Goal: Information Seeking & Learning: Learn about a topic

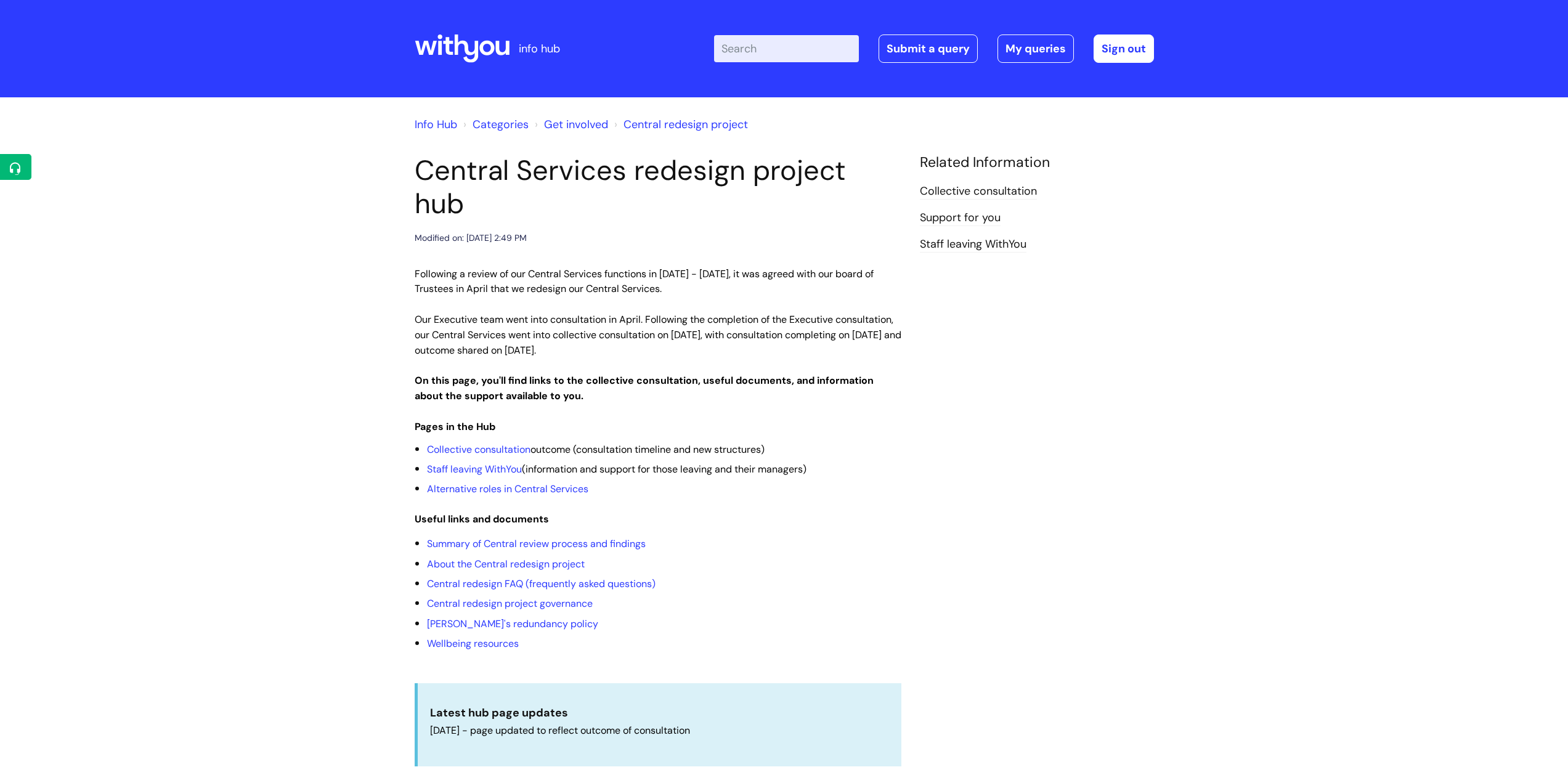
click at [753, 47] on input "Enter your search term here..." at bounding box center [786, 49] width 145 height 27
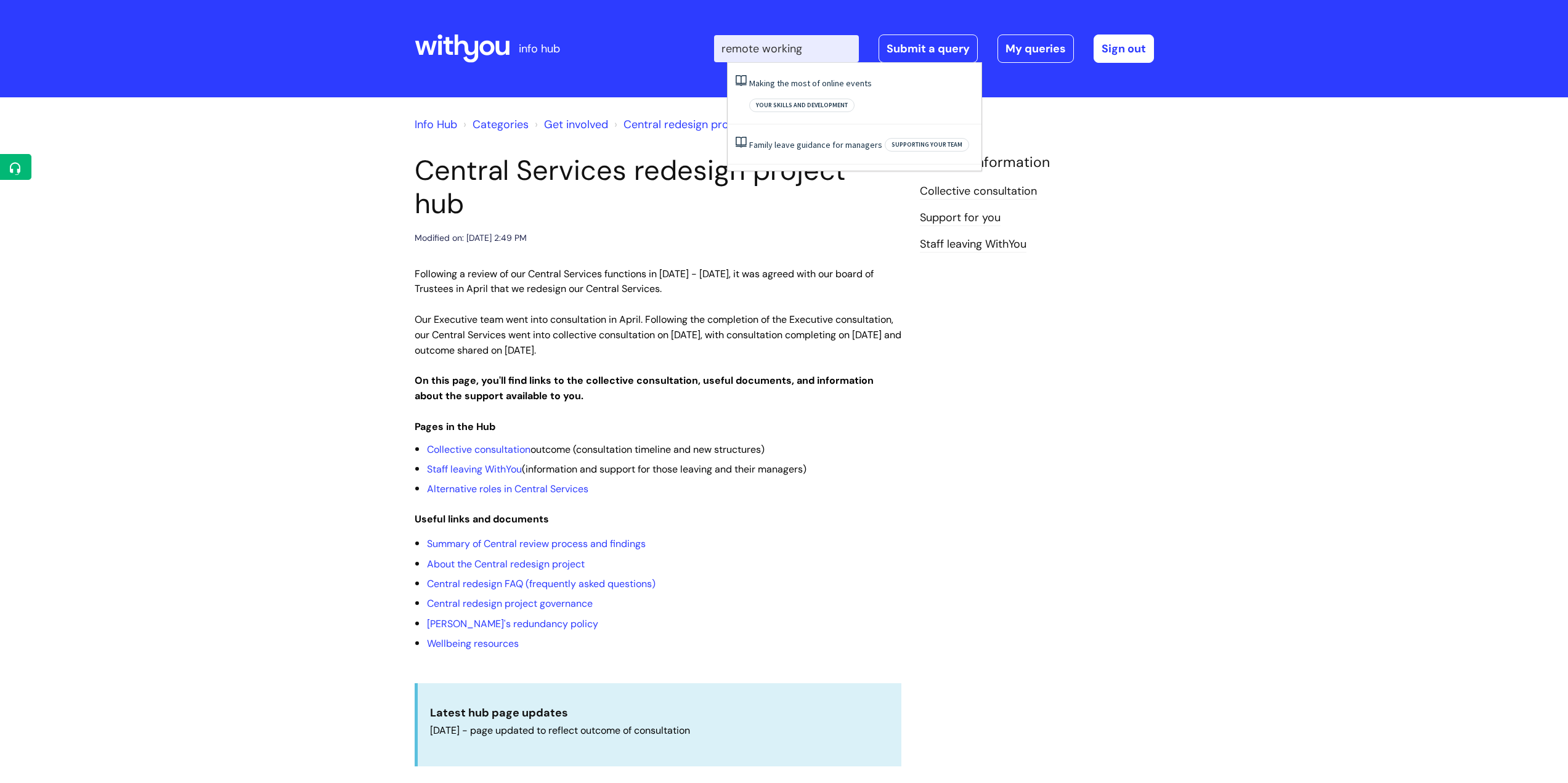
type input "remote working"
click button "Search" at bounding box center [0, 0] width 0 height 0
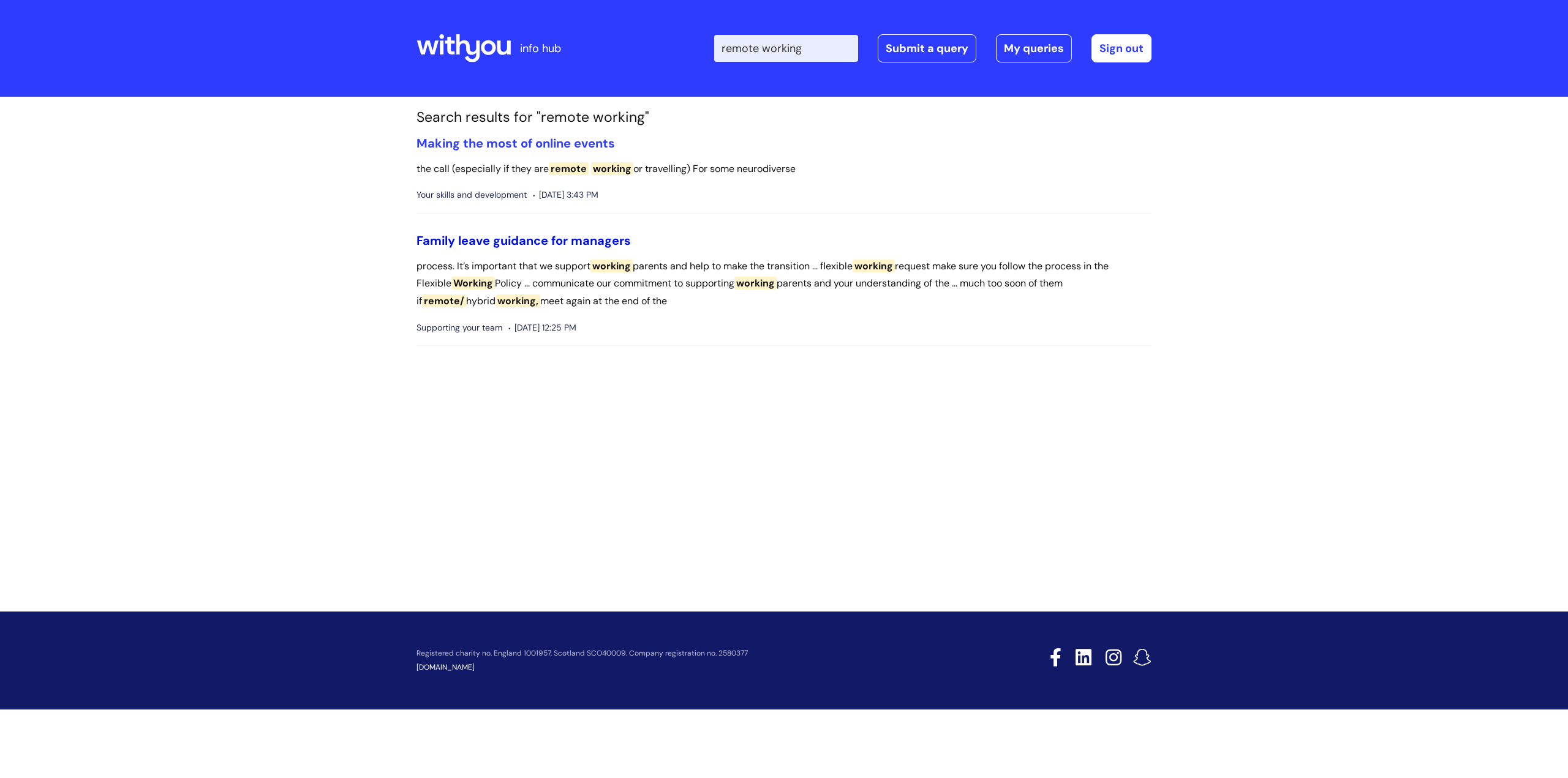
click at [577, 237] on link "Family leave guidance for managers" at bounding box center [523, 240] width 214 height 16
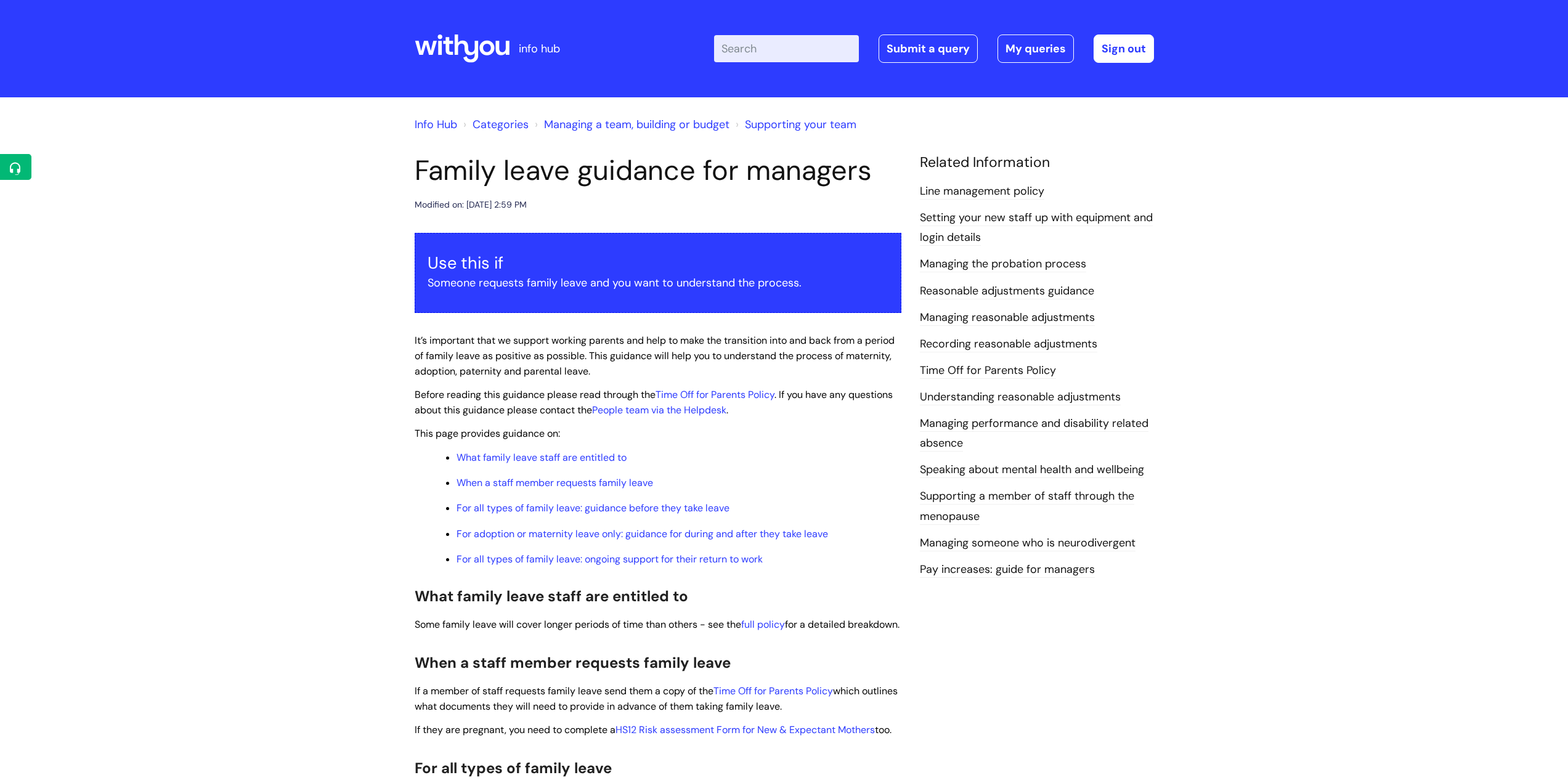
click at [759, 48] on input "Enter your search term here..." at bounding box center [786, 49] width 145 height 27
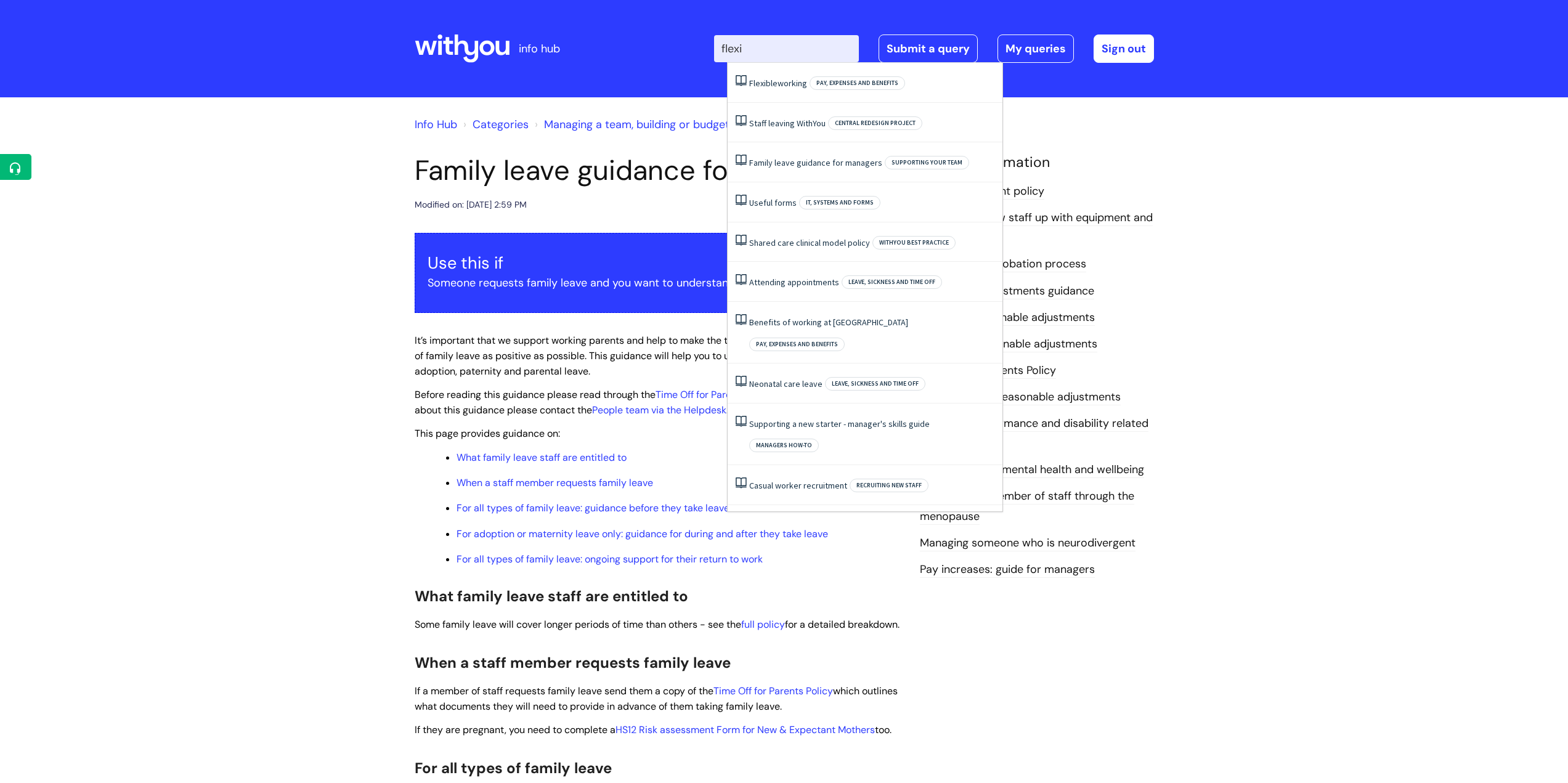
type input "flexib"
click at [767, 80] on span "Flexible" at bounding box center [762, 83] width 28 height 11
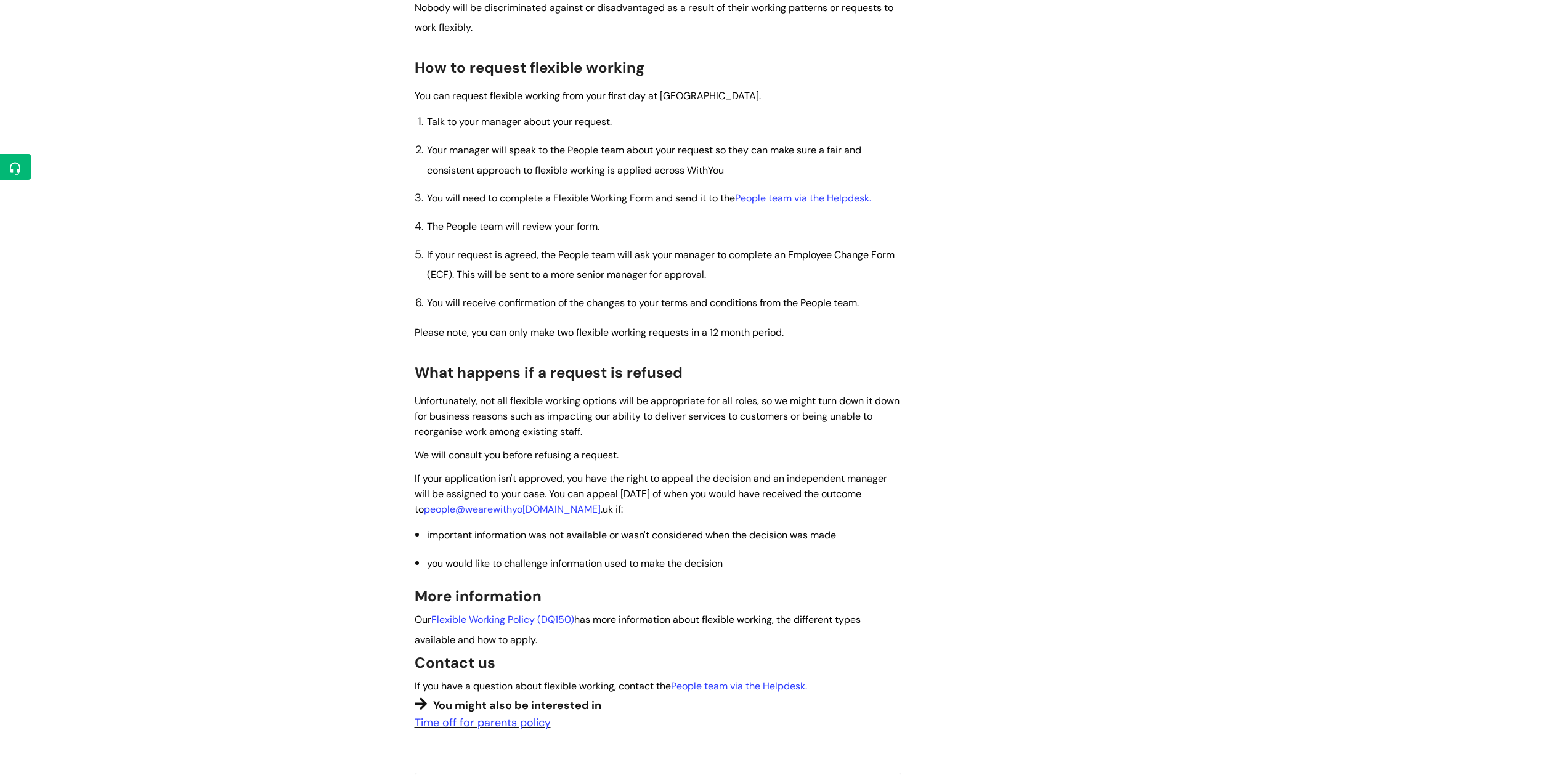
scroll to position [801, 0]
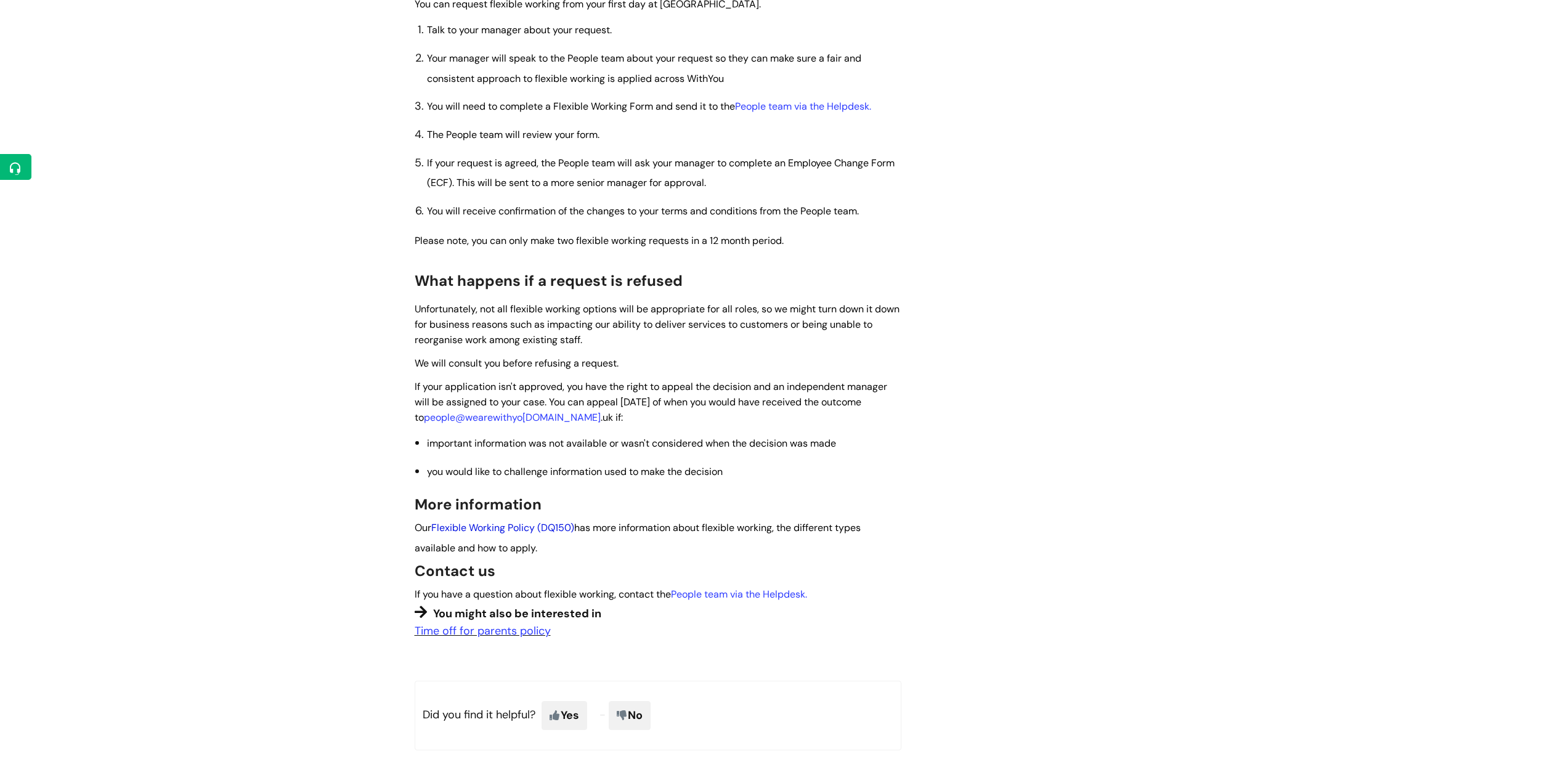
click at [557, 527] on link "Flexible Working Policy (DQ150)" at bounding box center [503, 527] width 143 height 13
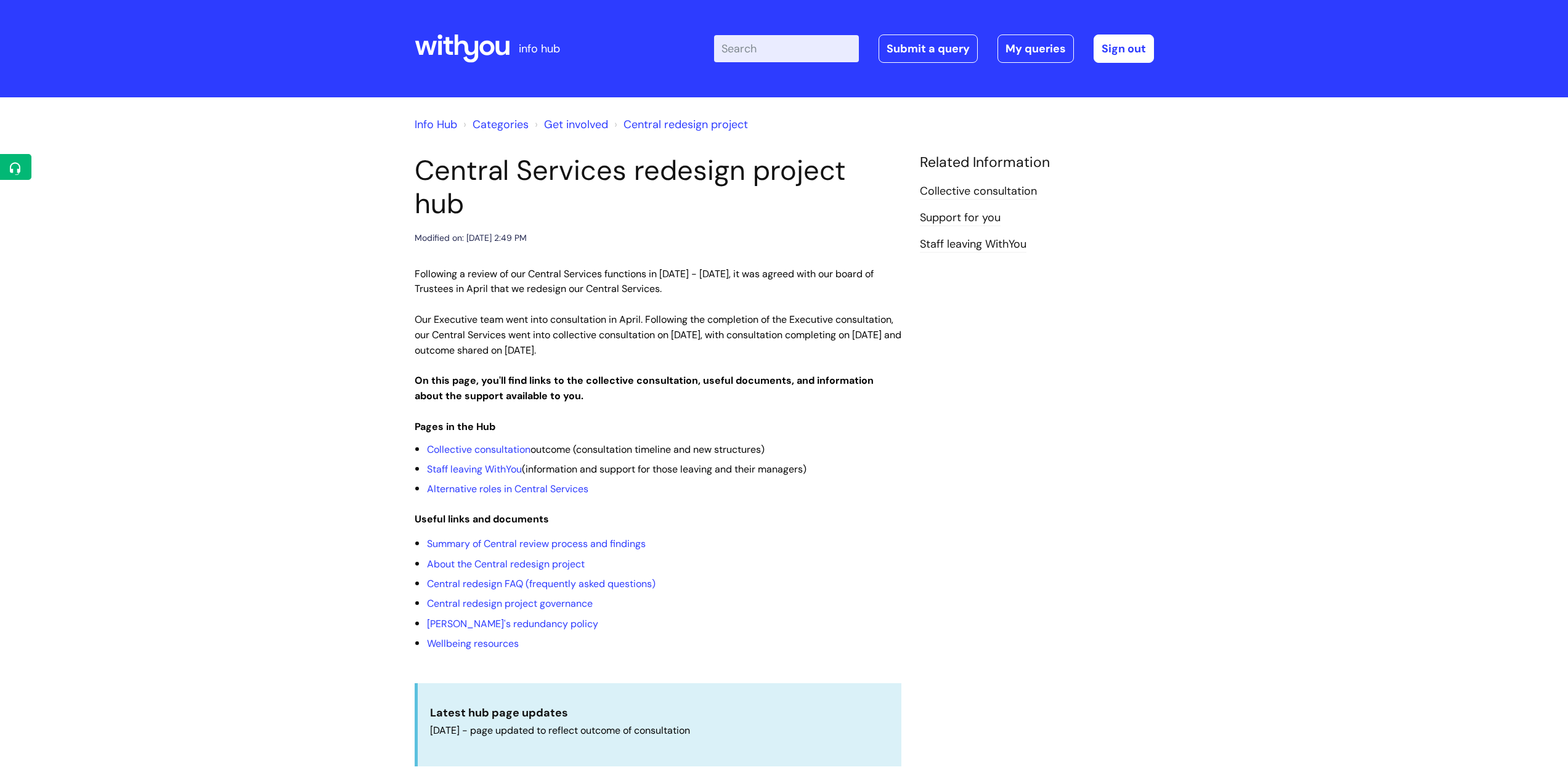
click at [768, 56] on input "Enter your search term here..." at bounding box center [786, 49] width 145 height 27
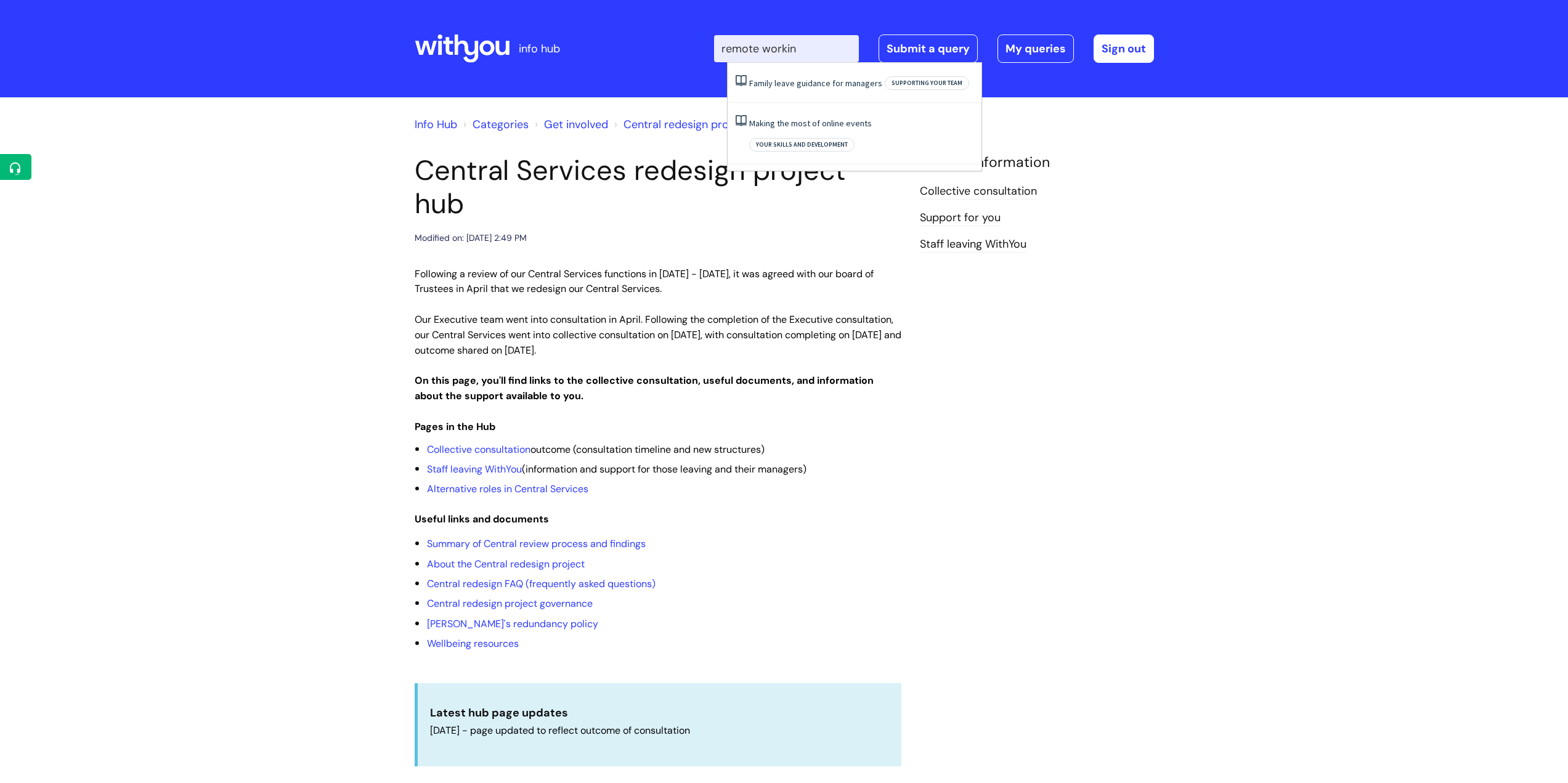
type input "remote working"
click at [769, 83] on link "Making the most of online events" at bounding box center [810, 83] width 123 height 11
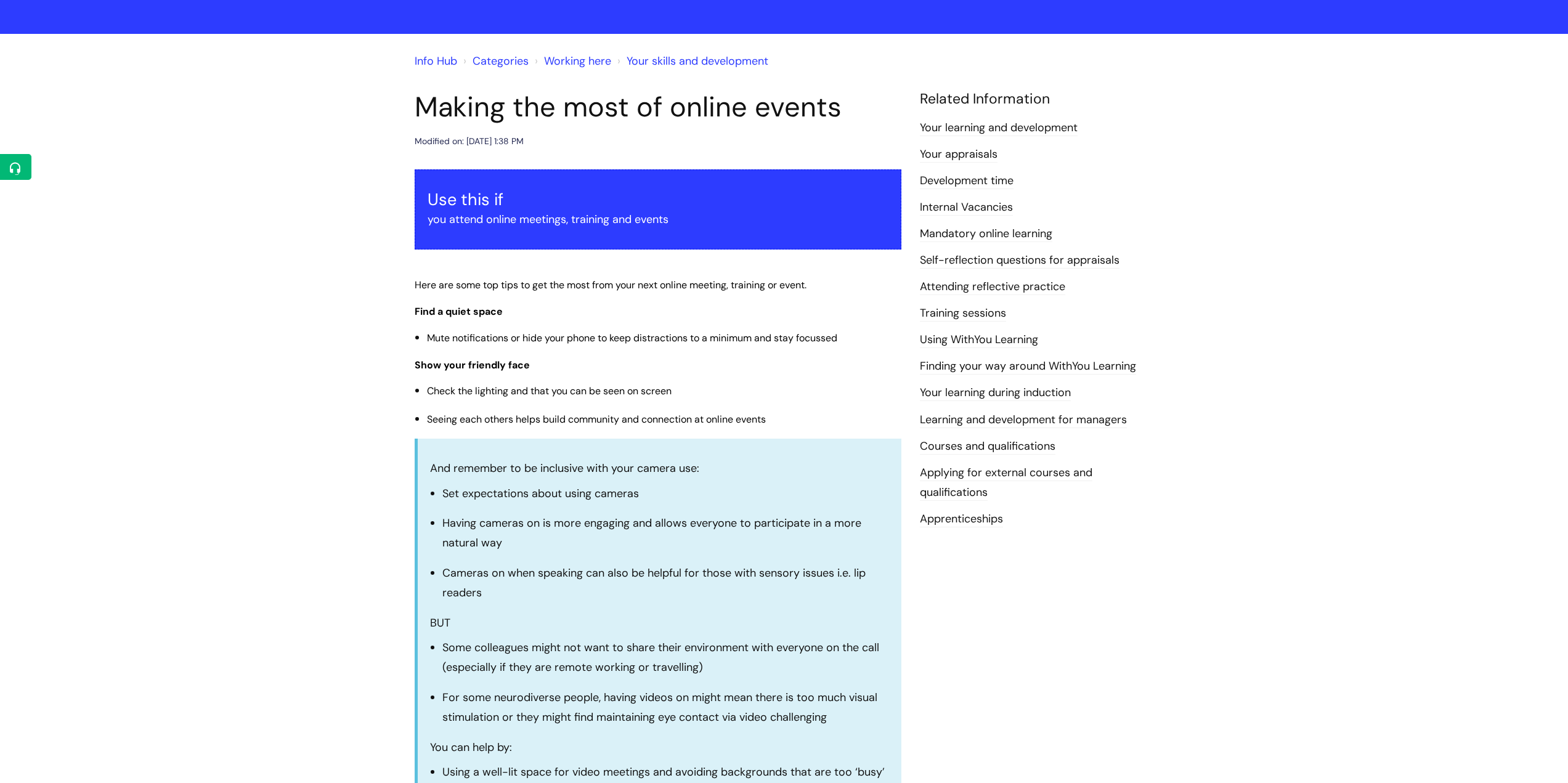
scroll to position [61, 0]
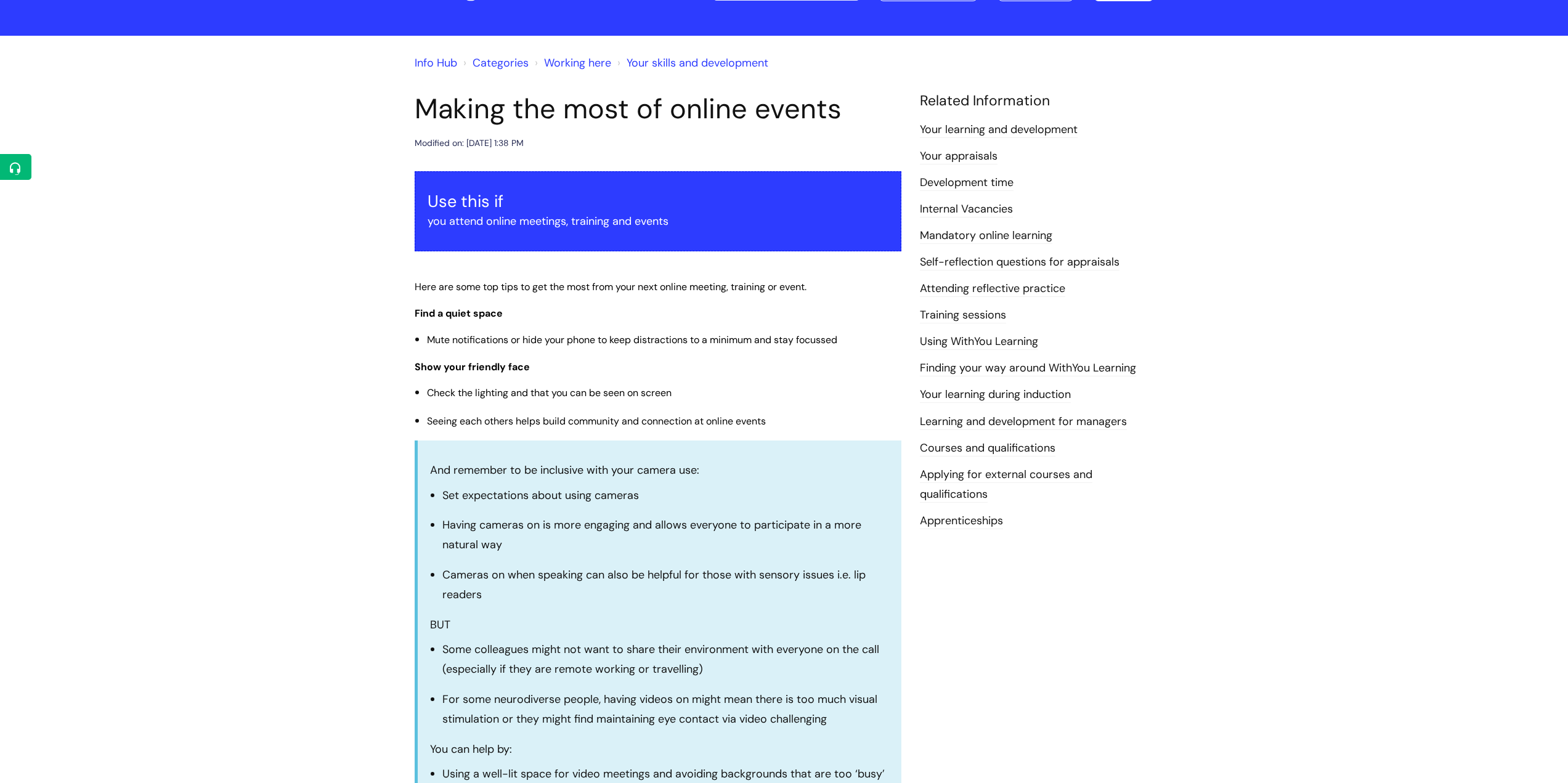
drag, startPoint x: 444, startPoint y: 61, endPoint x: 433, endPoint y: 62, distance: 11.0
click at [444, 61] on link "Info Hub" at bounding box center [436, 62] width 43 height 14
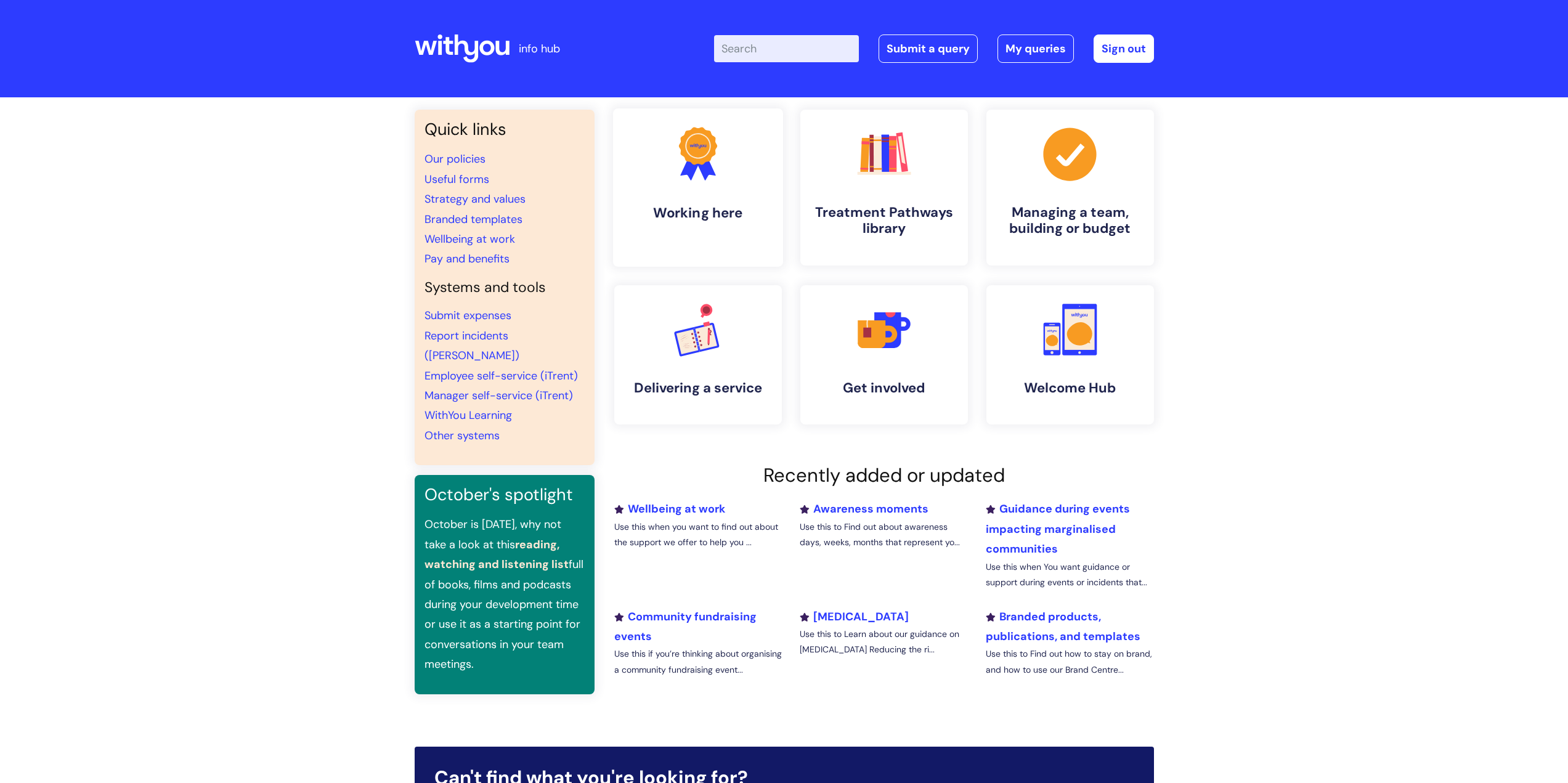
click at [698, 212] on h4 "Working here" at bounding box center [698, 213] width 150 height 17
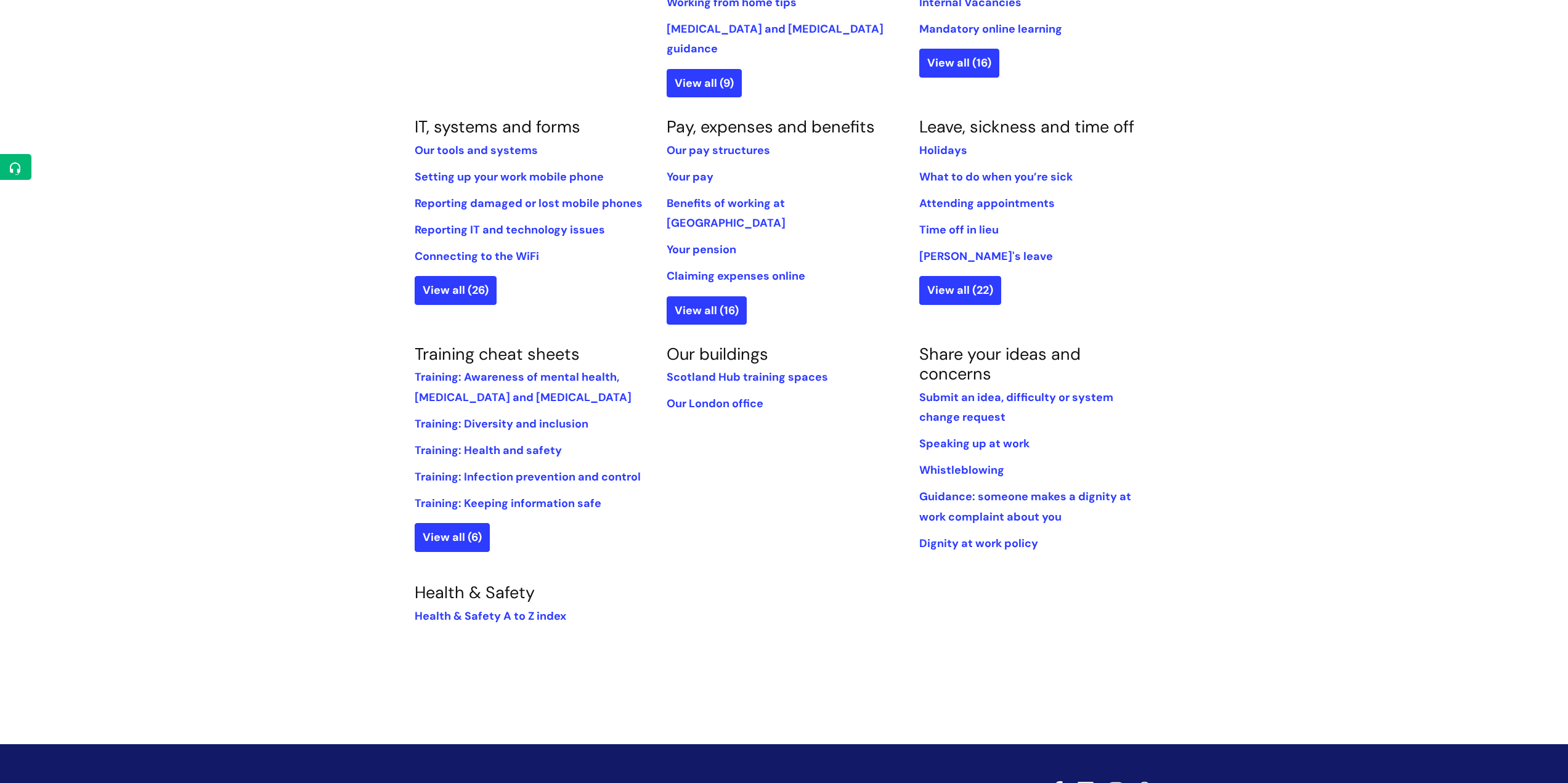
scroll to position [644, 0]
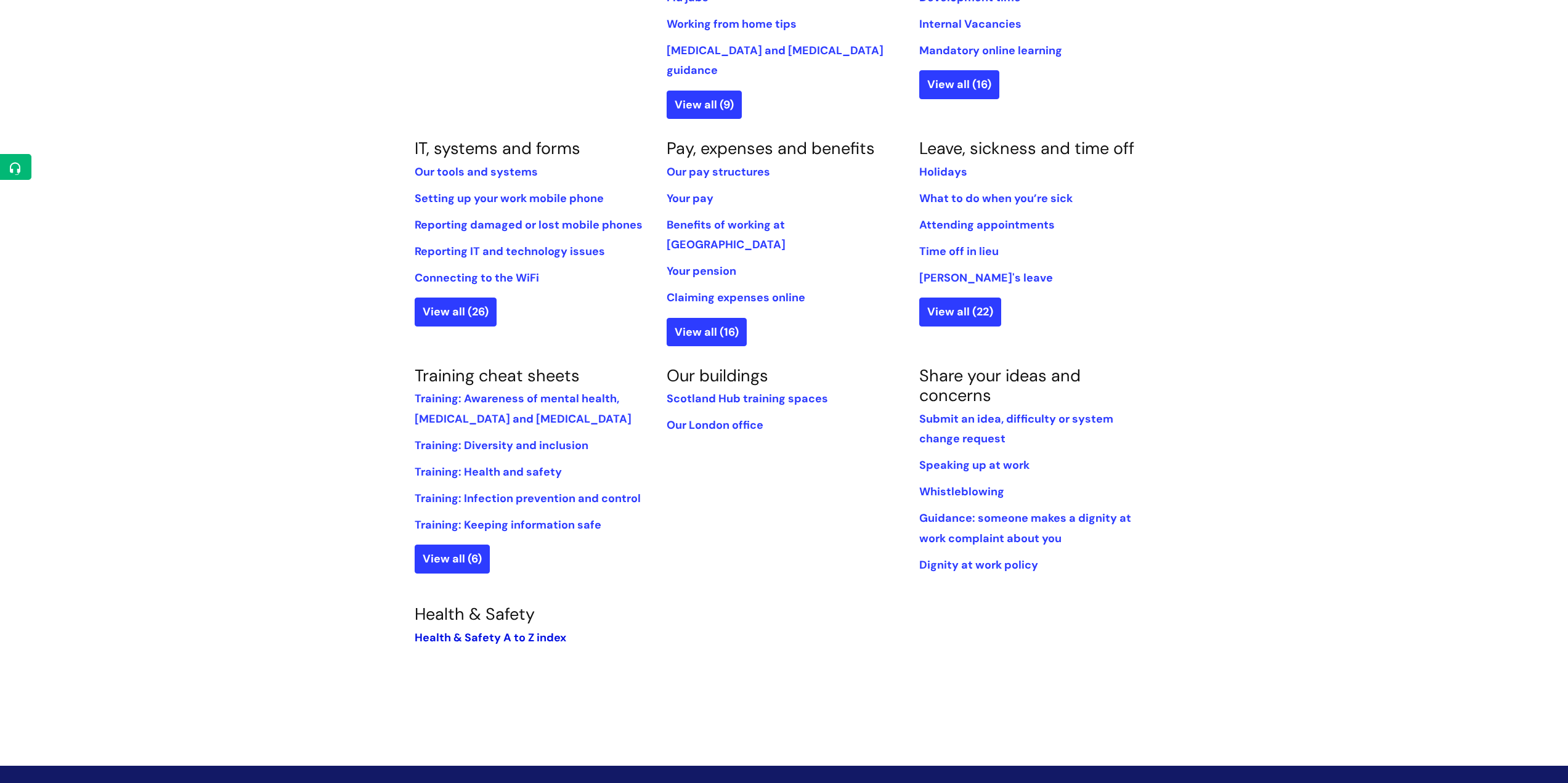
click at [508, 630] on link "Health & Safety A to Z index" at bounding box center [491, 637] width 152 height 14
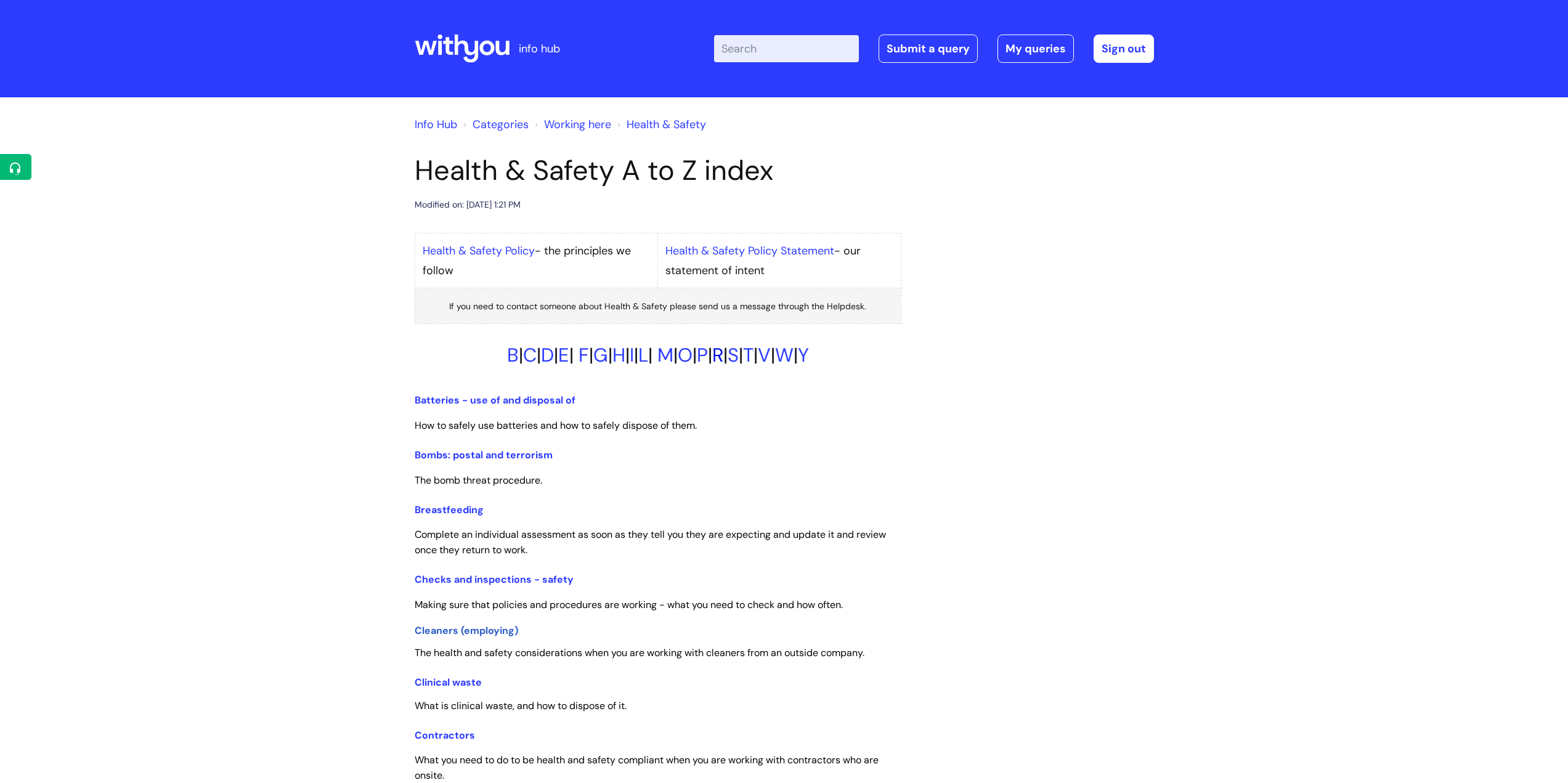
click at [723, 365] on link "R" at bounding box center [717, 355] width 11 height 26
click at [755, 45] on input "Enter your search term here..." at bounding box center [786, 49] width 145 height 27
type input "home"
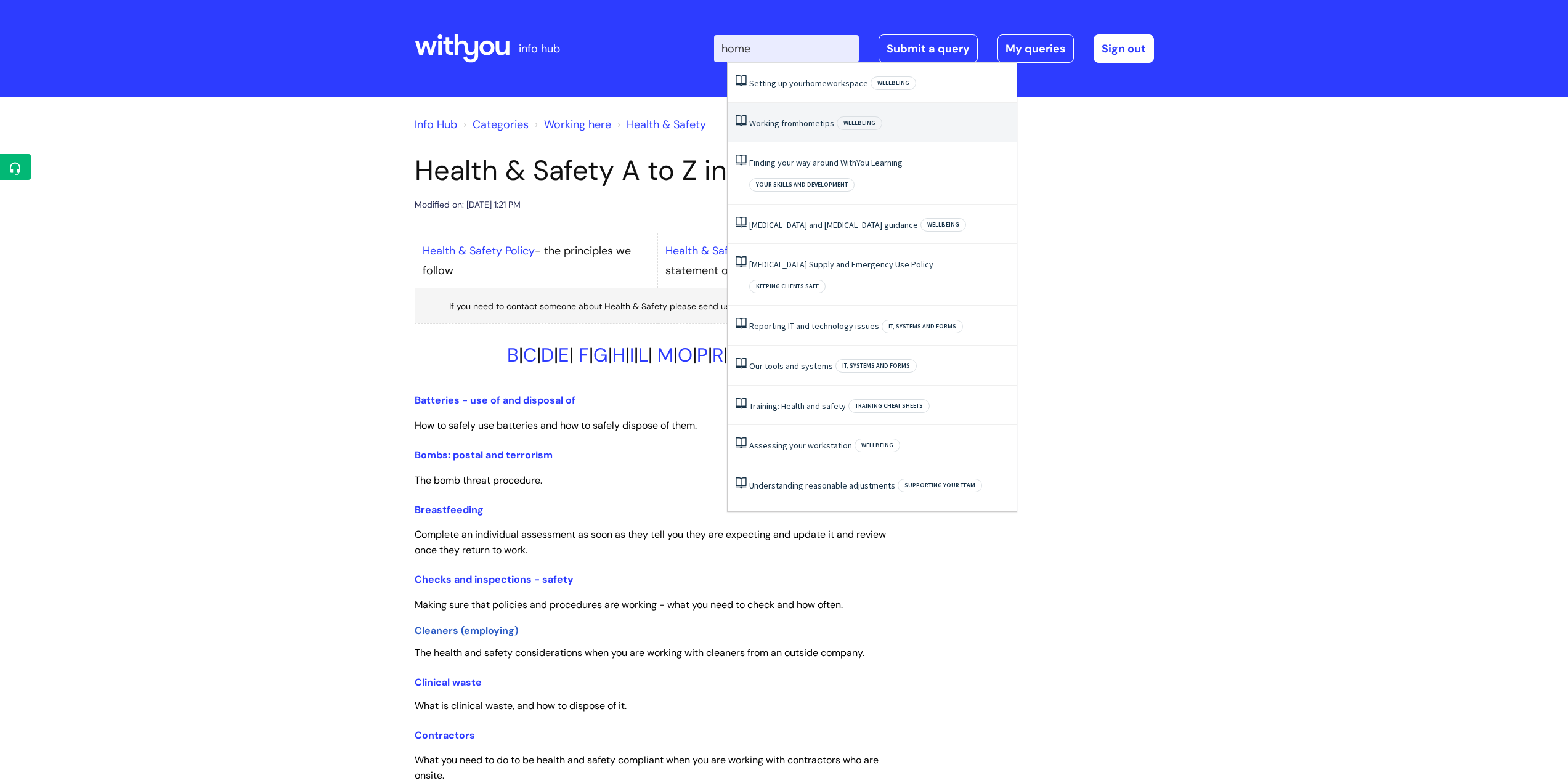
click at [791, 119] on link "Working from home tips" at bounding box center [791, 123] width 85 height 11
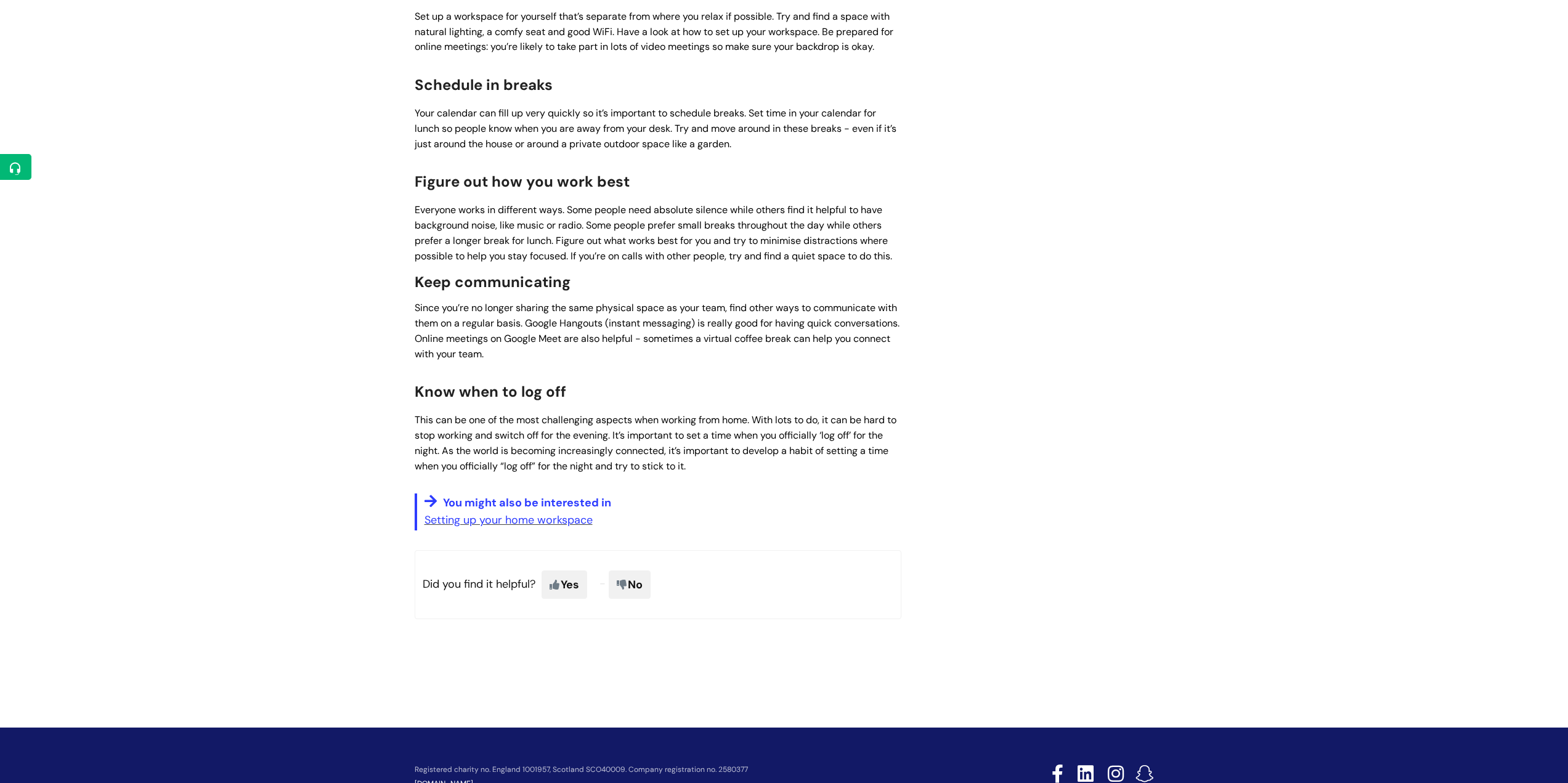
scroll to position [493, 0]
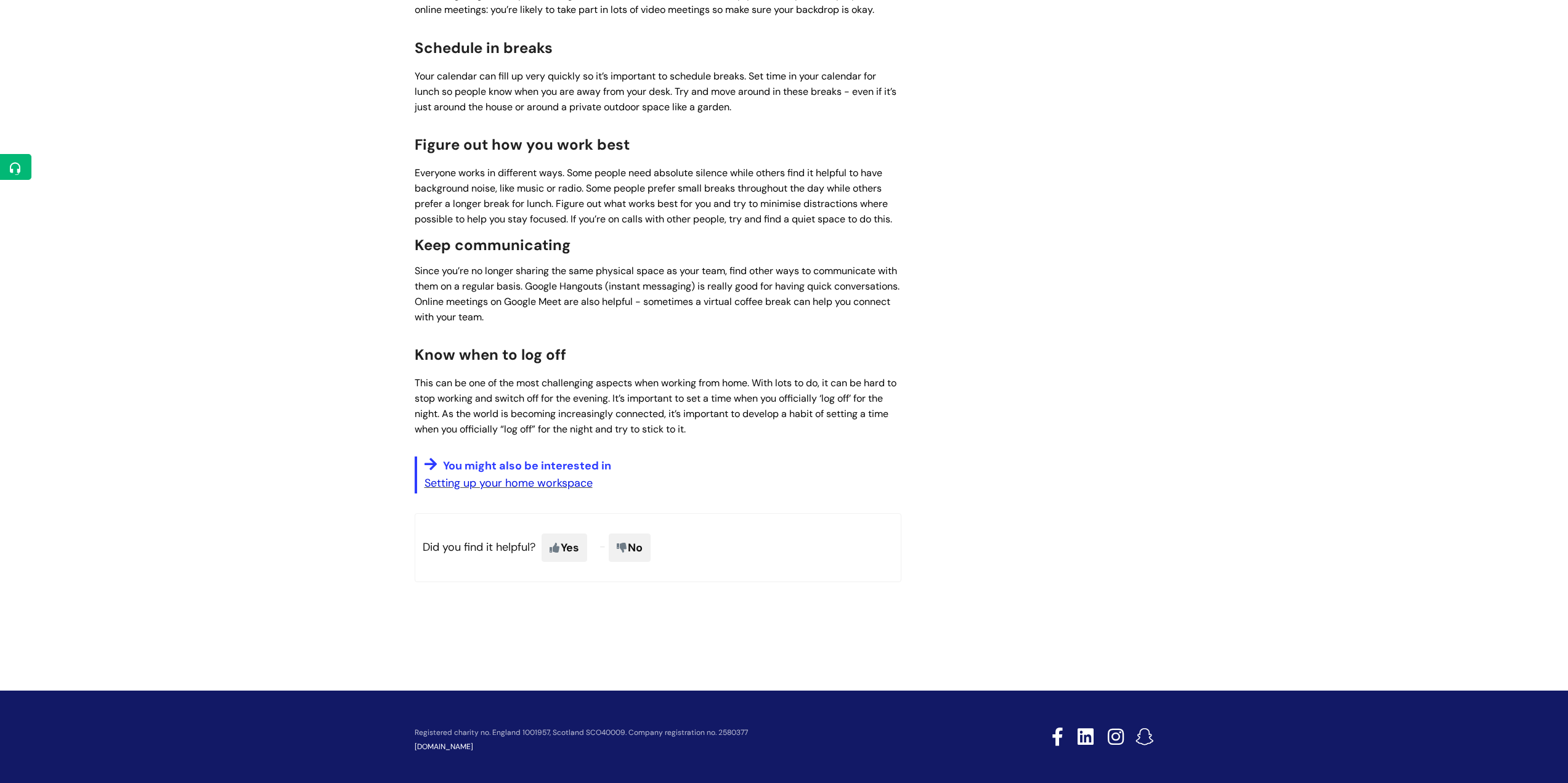
click at [532, 491] on link "Setting up your home workspace" at bounding box center [508, 482] width 168 height 14
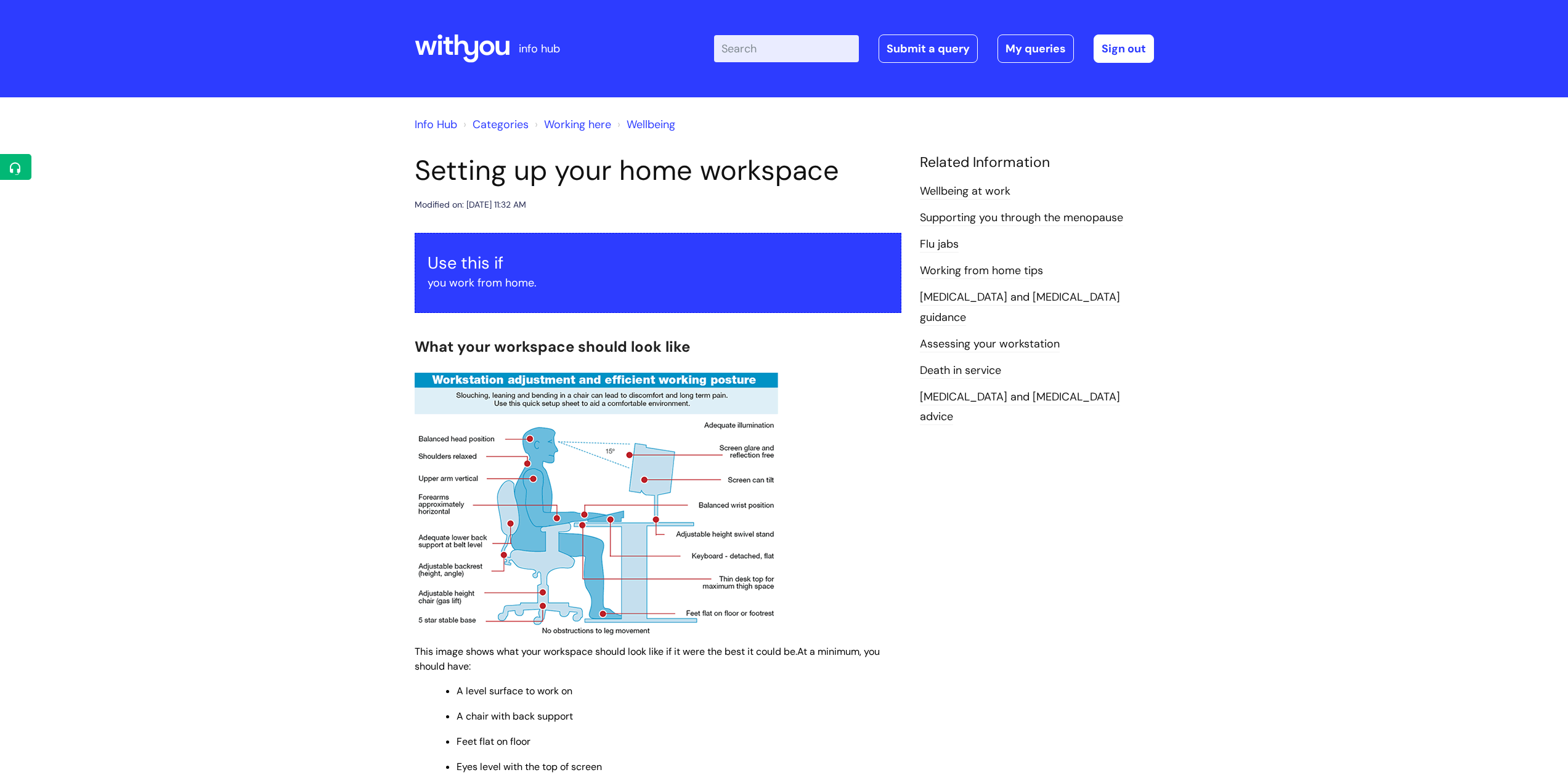
click at [419, 125] on link "Info Hub" at bounding box center [436, 124] width 43 height 14
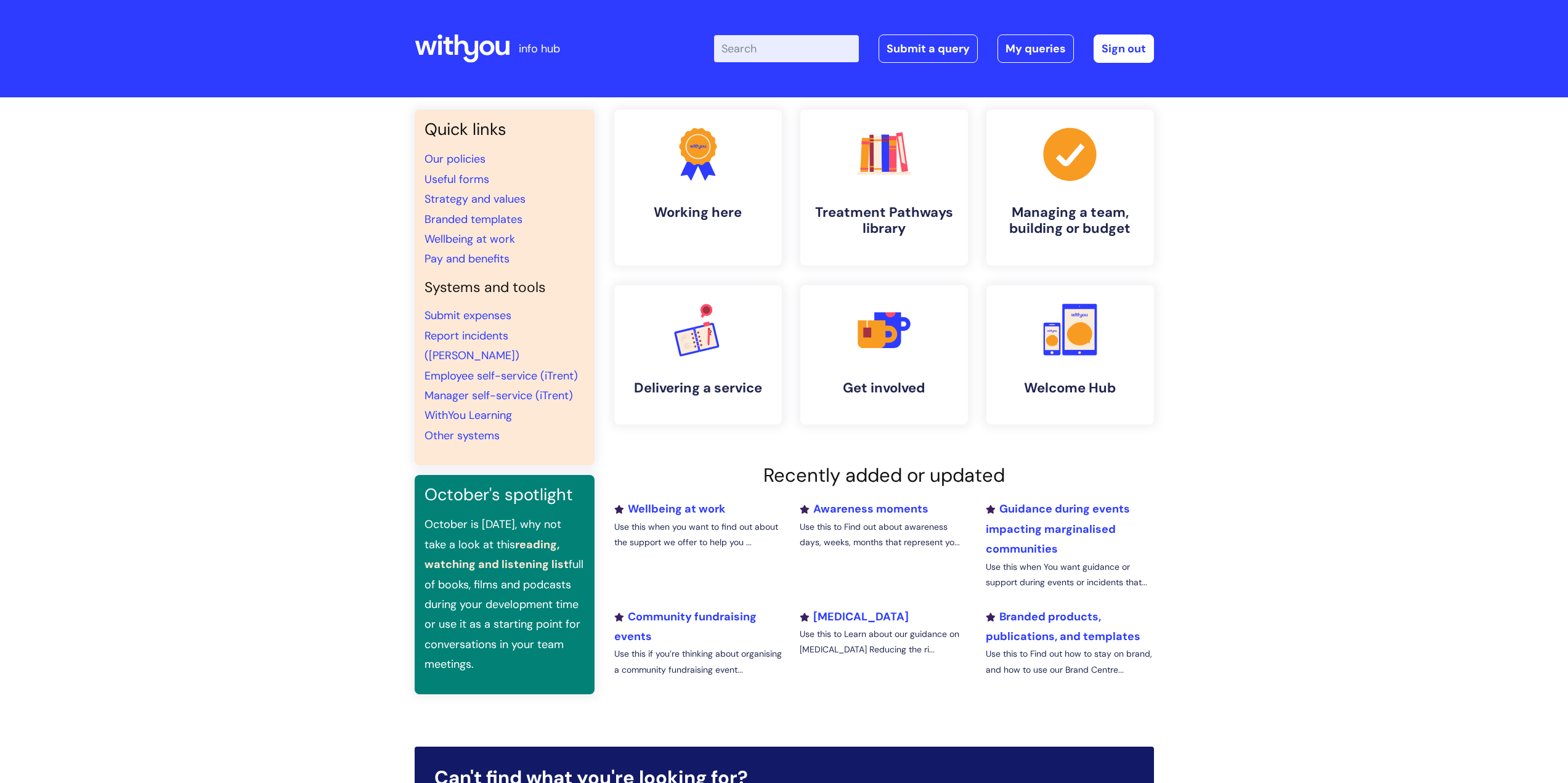
click at [771, 52] on input "Enter your search term here..." at bounding box center [786, 49] width 145 height 27
click at [471, 157] on link "Our policies" at bounding box center [455, 158] width 61 height 14
click at [773, 55] on input "Enter your search term here..." at bounding box center [786, 49] width 145 height 27
type input "flexible work"
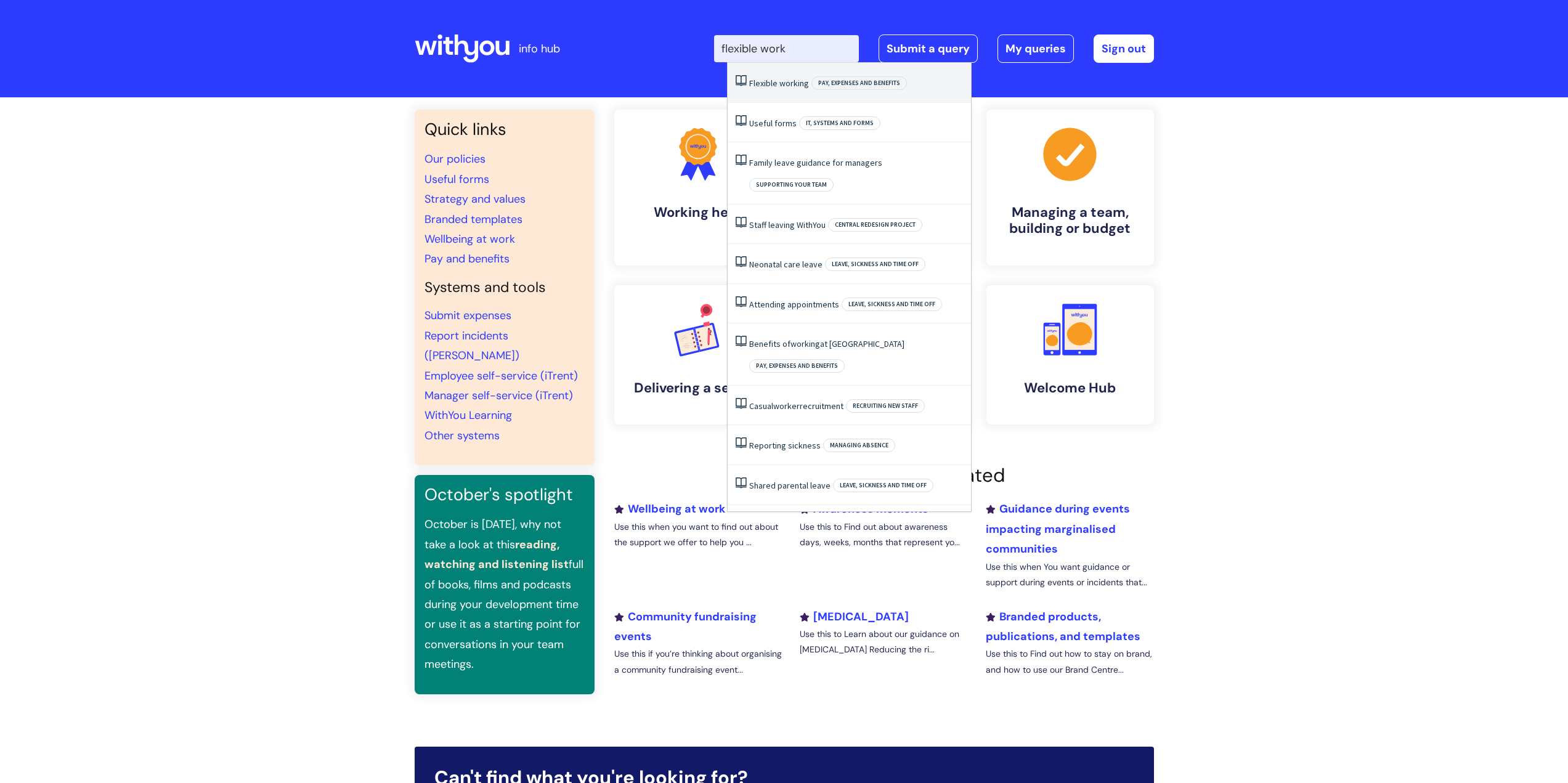
click at [780, 83] on span "working" at bounding box center [794, 83] width 30 height 11
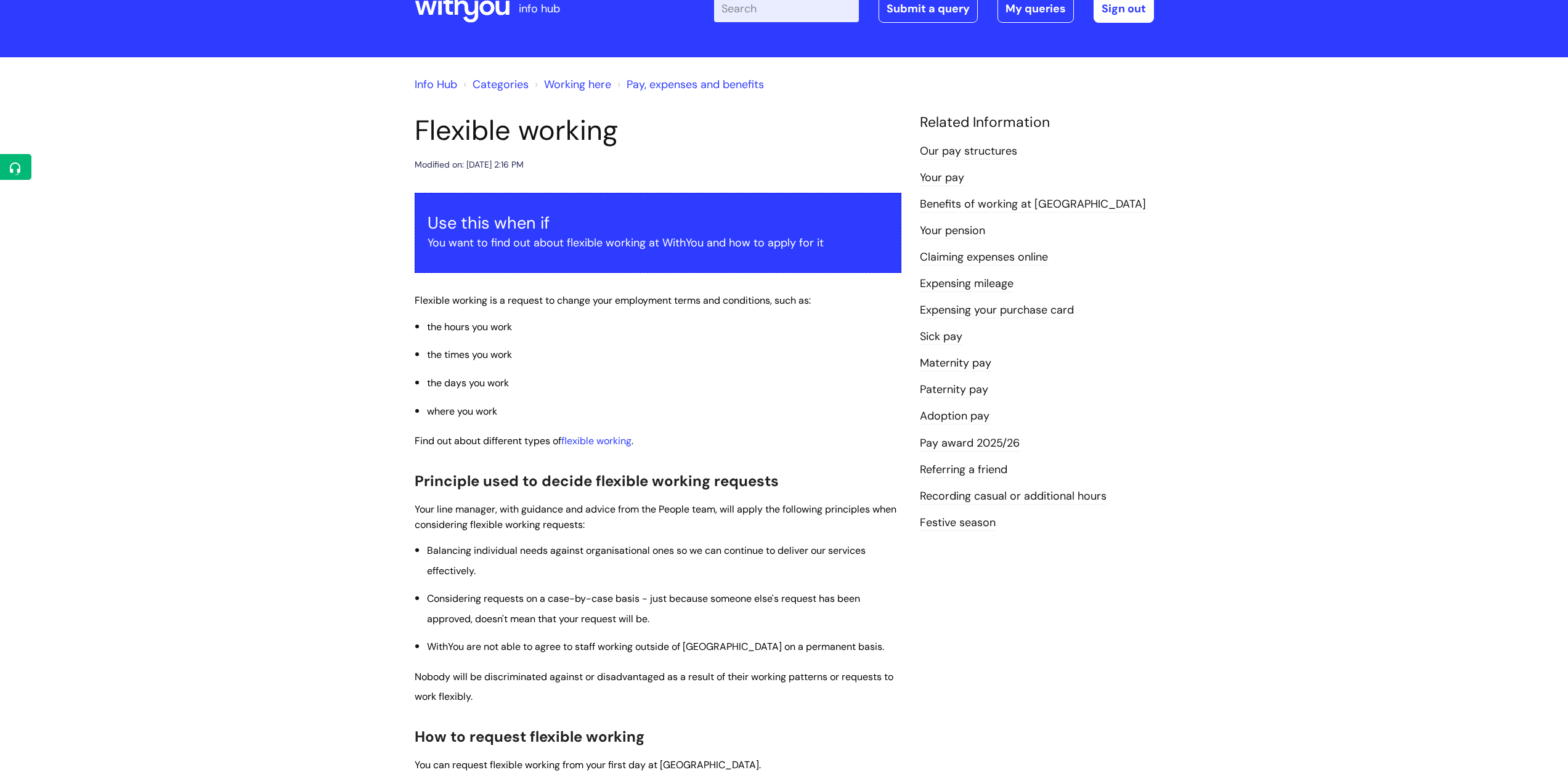
scroll to position [61, 0]
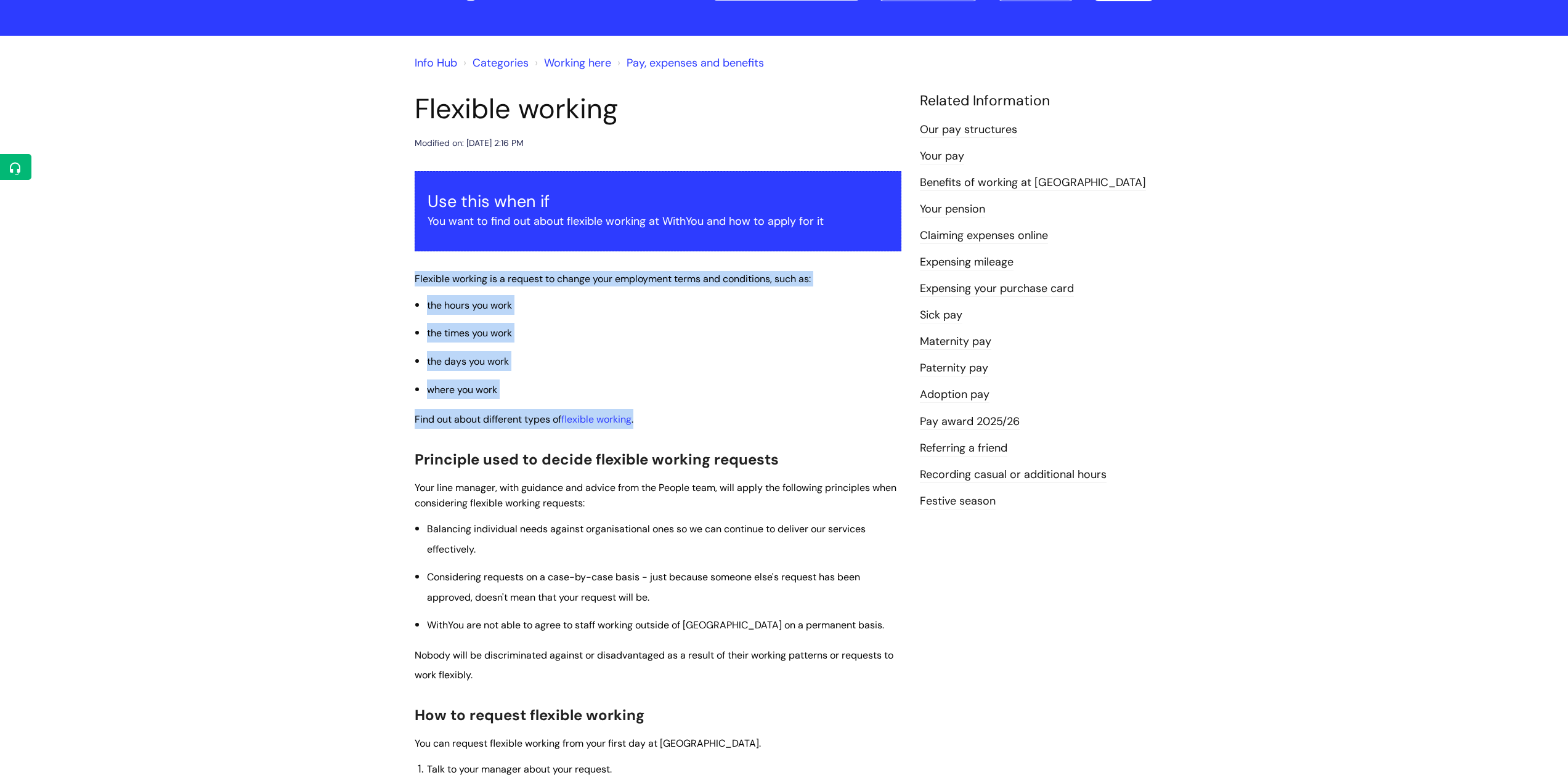
drag, startPoint x: 415, startPoint y: 277, endPoint x: 692, endPoint y: 411, distance: 307.7
click at [692, 411] on div "Use this when if You want to find out about flexible working at WithYou and how…" at bounding box center [658, 786] width 486 height 1230
copy div "Flexible working is a request to change your employment terms and conditions, s…"
click at [675, 308] on li "the hours you work" at bounding box center [663, 304] width 474 height 20
drag, startPoint x: 415, startPoint y: 277, endPoint x: 526, endPoint y: 380, distance: 151.4
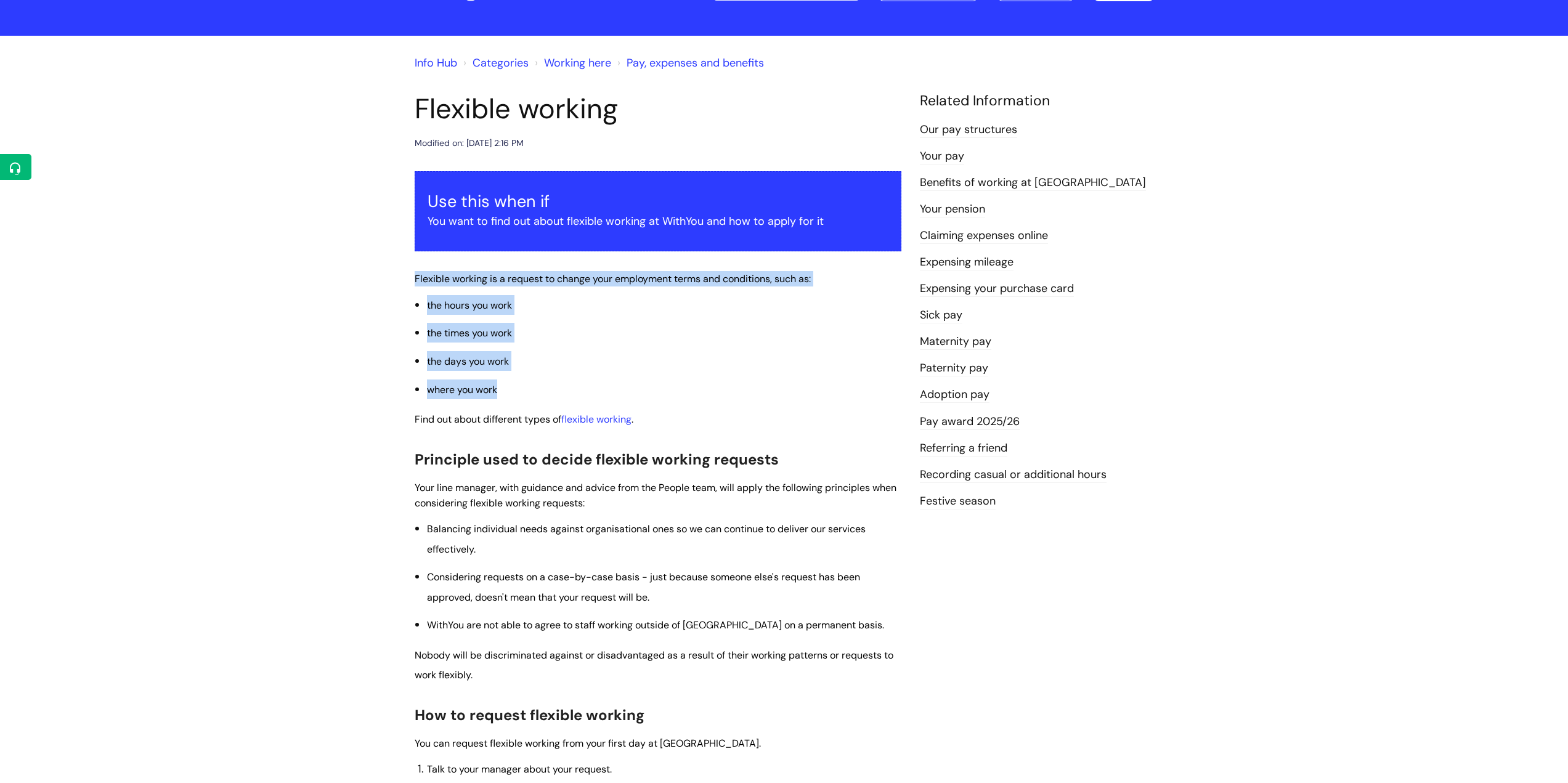
click at [526, 380] on div "Use this when if You want to find out about flexible working at WithYou and how…" at bounding box center [658, 786] width 486 height 1230
copy div "Flexible working is a request to change your employment terms and conditions, s…"
